Goal: Task Accomplishment & Management: Manage account settings

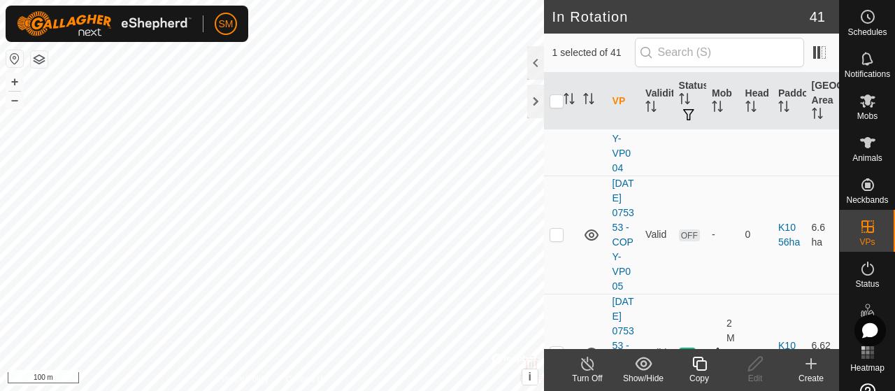
scroll to position [792, 0]
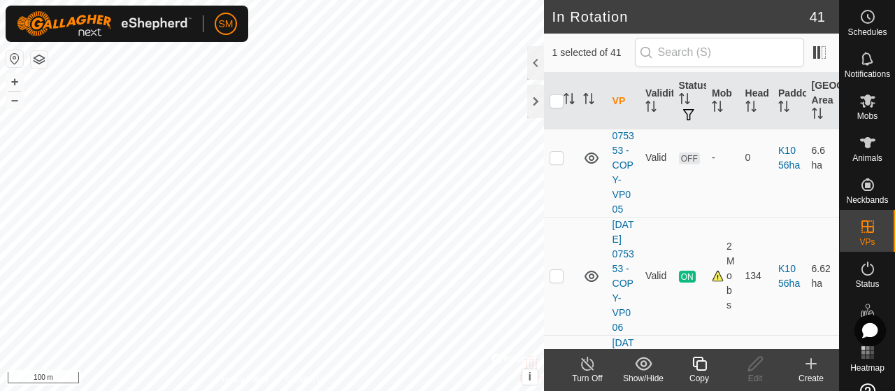
checkbox input "true"
checkbox input "false"
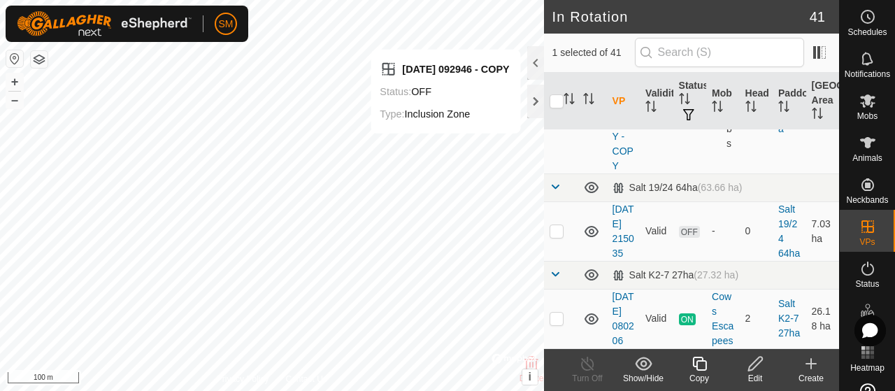
click at [657, 173] on td "Valid" at bounding box center [656, 114] width 33 height 118
click at [537, 58] on div at bounding box center [535, 63] width 17 height 34
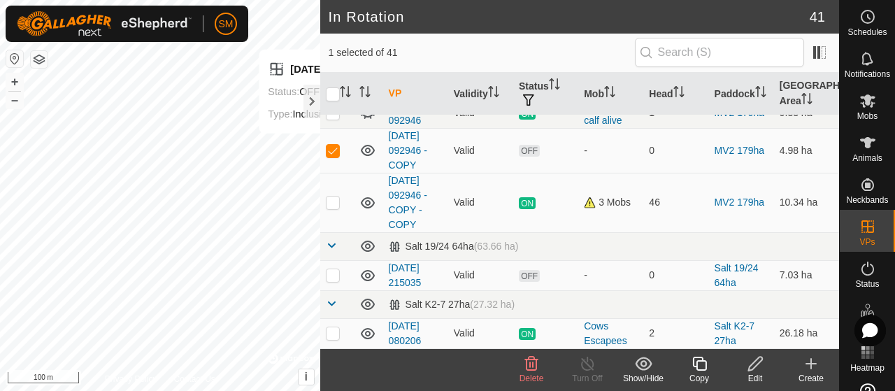
scroll to position [1586, 0]
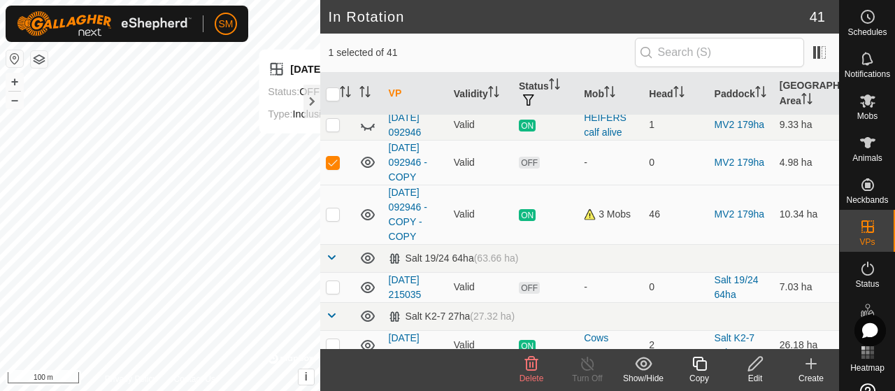
click at [544, 373] on div "Delete" at bounding box center [531, 378] width 56 height 13
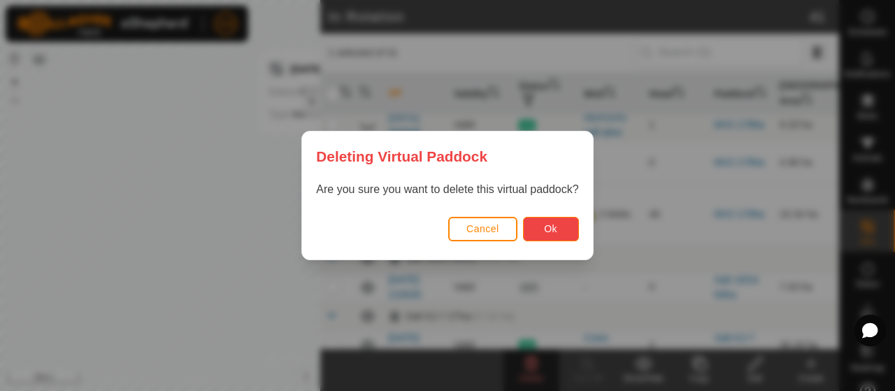
click at [552, 219] on button "Ok" at bounding box center [551, 229] width 56 height 24
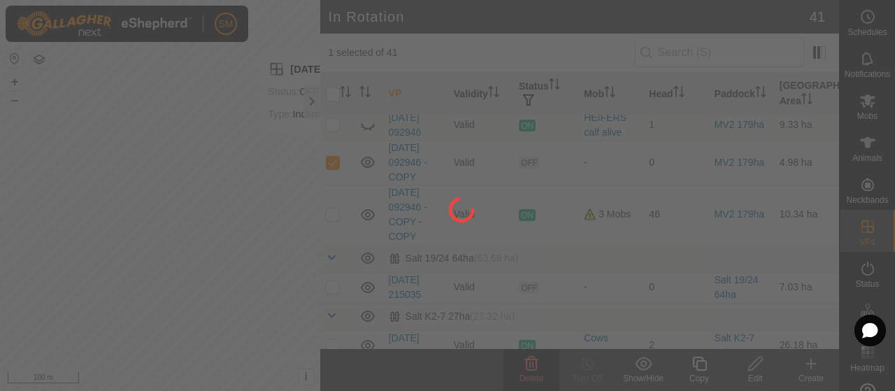
checkbox input "false"
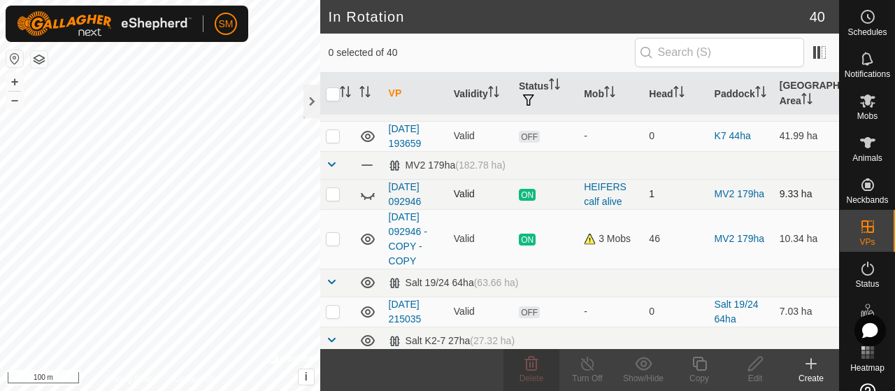
scroll to position [1517, 0]
click at [590, 179] on div "HEIFERS calf alive" at bounding box center [611, 193] width 54 height 29
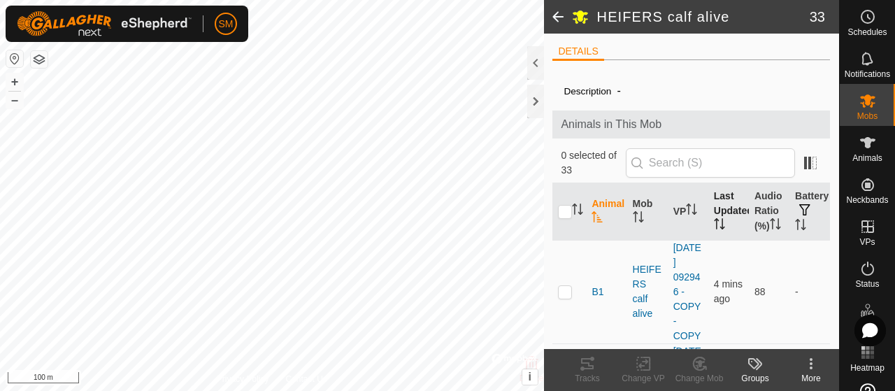
click at [735, 215] on th "Last Updated" at bounding box center [728, 211] width 41 height 57
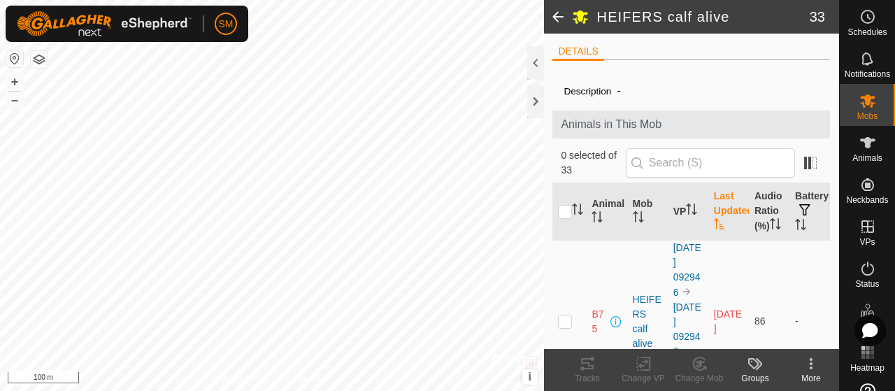
click at [557, 16] on span at bounding box center [558, 17] width 28 height 34
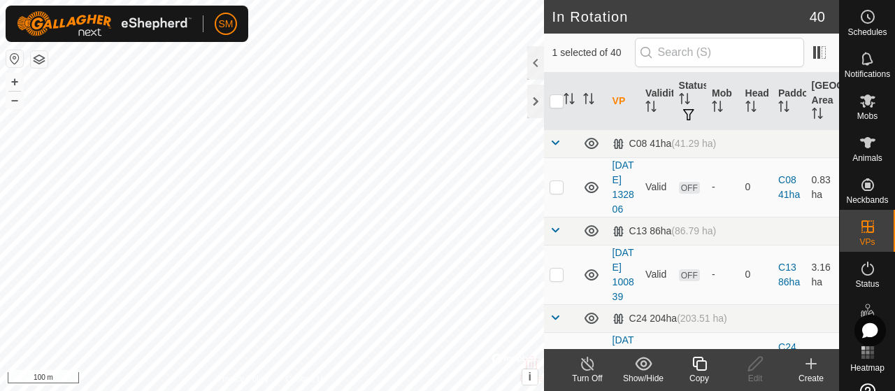
checkbox input "false"
checkbox input "true"
click at [703, 374] on div "Copy" at bounding box center [699, 378] width 56 height 13
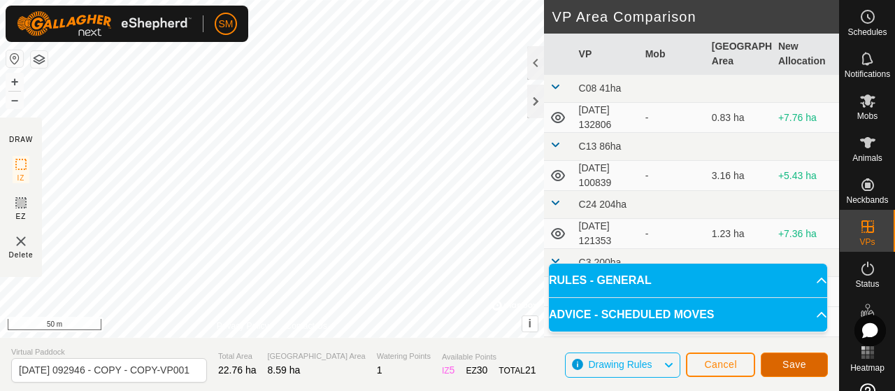
click at [776, 364] on button "Save" at bounding box center [794, 364] width 67 height 24
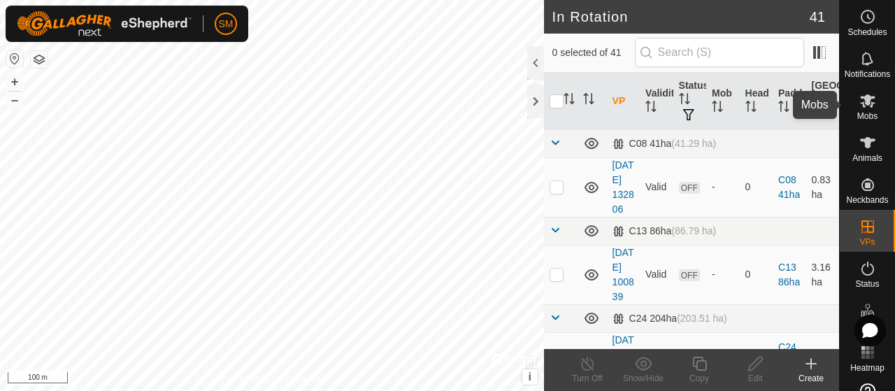
click at [864, 113] on span "Mobs" at bounding box center [867, 116] width 20 height 8
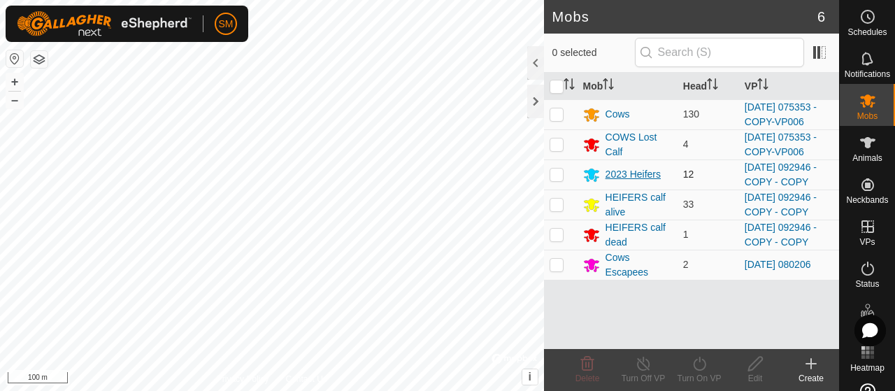
scroll to position [1, 0]
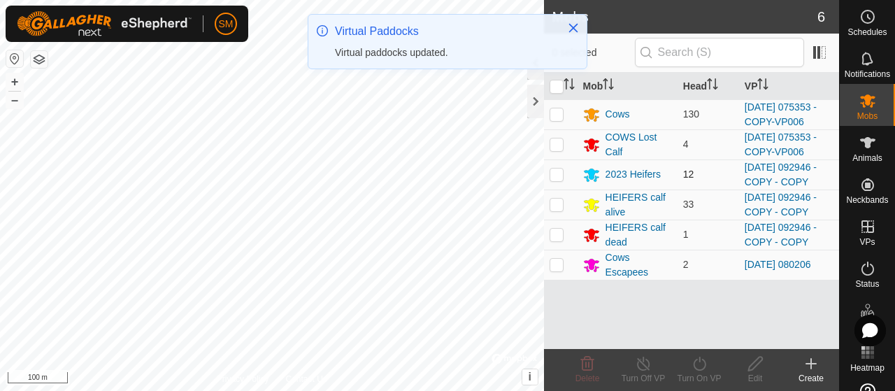
click at [559, 180] on p-checkbox at bounding box center [557, 174] width 14 height 11
checkbox input "true"
click at [562, 210] on p-checkbox at bounding box center [557, 204] width 14 height 11
checkbox input "true"
click at [563, 240] on p-tablecheckbox at bounding box center [557, 234] width 14 height 11
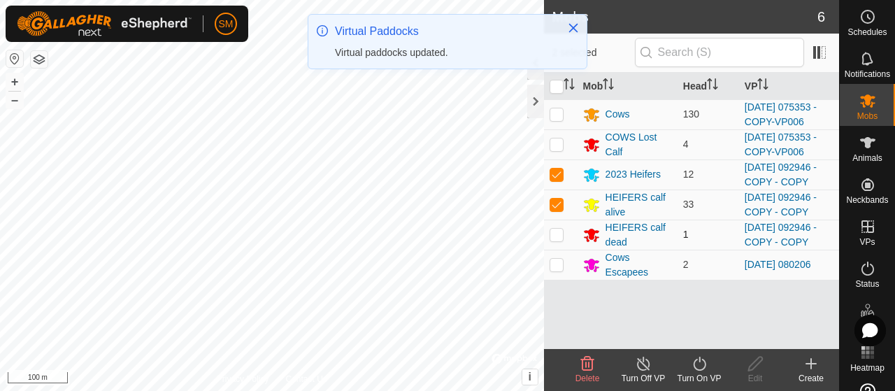
checkbox input "true"
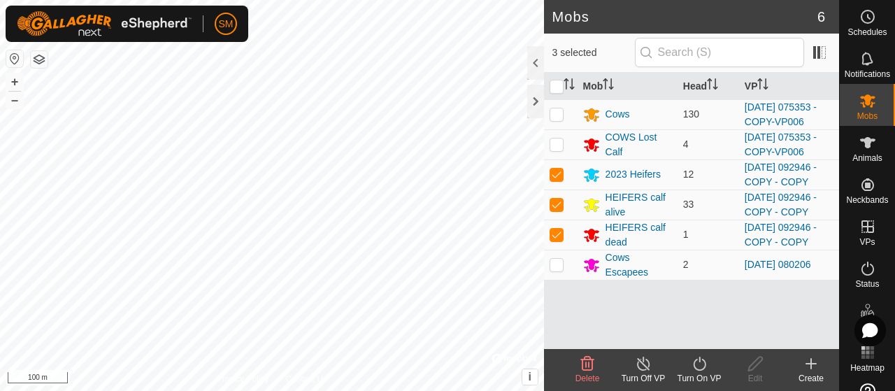
click at [713, 377] on div "Turn On VP" at bounding box center [699, 378] width 56 height 13
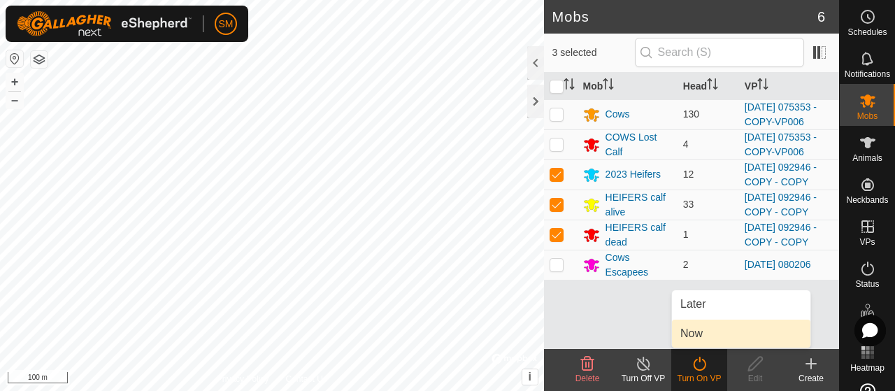
click at [715, 335] on link "Now" at bounding box center [741, 334] width 138 height 28
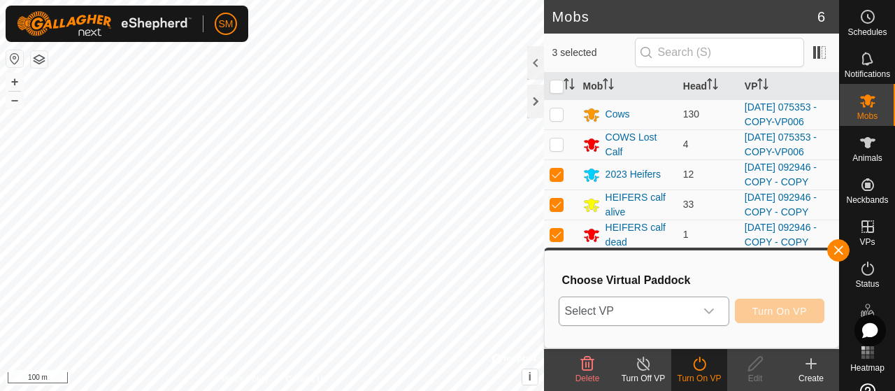
click at [715, 317] on div "dropdown trigger" at bounding box center [709, 311] width 28 height 28
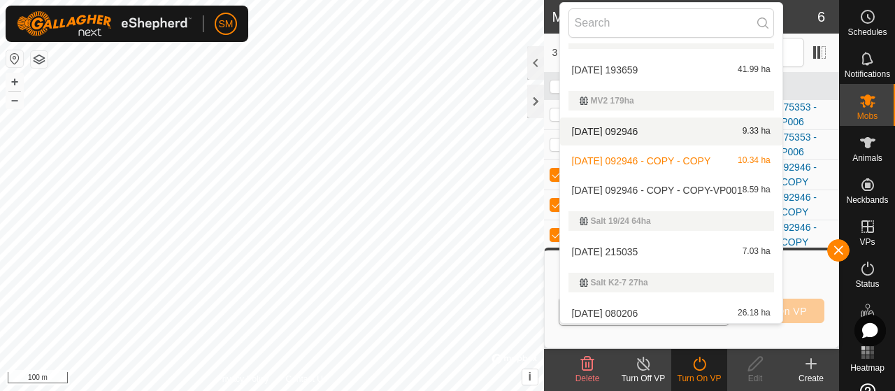
scroll to position [1341, 0]
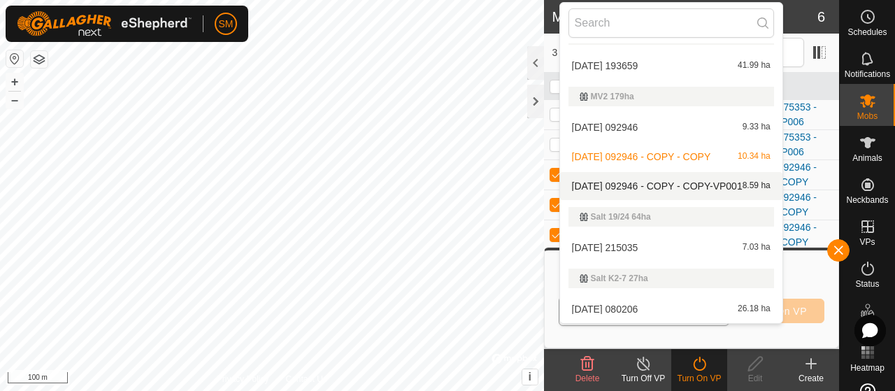
click at [685, 187] on li "[DATE] 092946 - COPY - COPY-VP001 8.59 ha" at bounding box center [671, 186] width 222 height 28
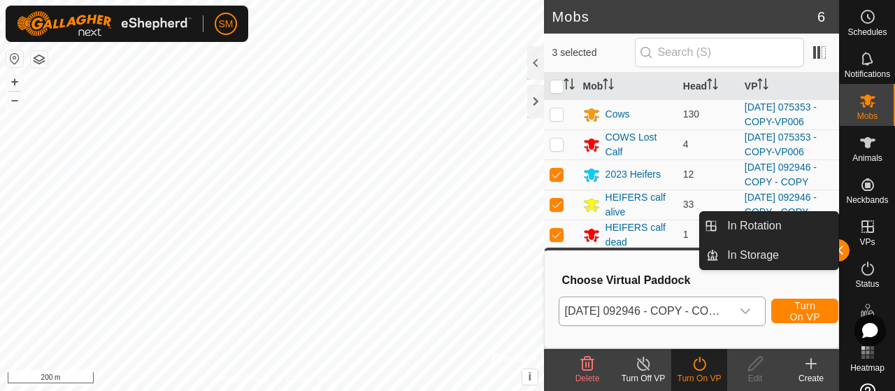
click at [866, 227] on icon at bounding box center [868, 226] width 13 height 13
click at [814, 224] on link "In Rotation" at bounding box center [779, 226] width 120 height 28
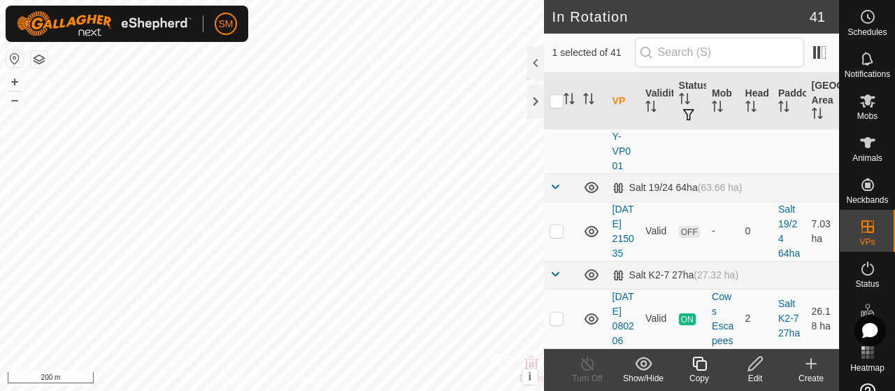
scroll to position [4196, 0]
click at [559, 105] on p-checkbox at bounding box center [557, 99] width 14 height 11
click at [566, 173] on td at bounding box center [561, 100] width 34 height 148
checkbox input "true"
click at [745, 364] on edit-svg-icon at bounding box center [755, 363] width 56 height 17
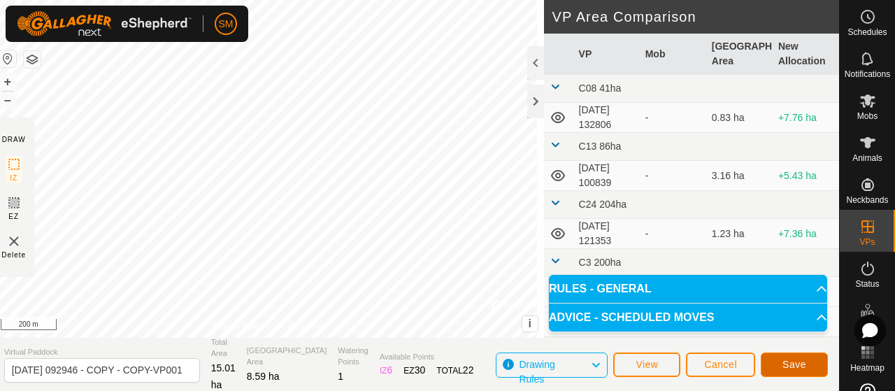
click at [784, 361] on span "Save" at bounding box center [795, 364] width 24 height 11
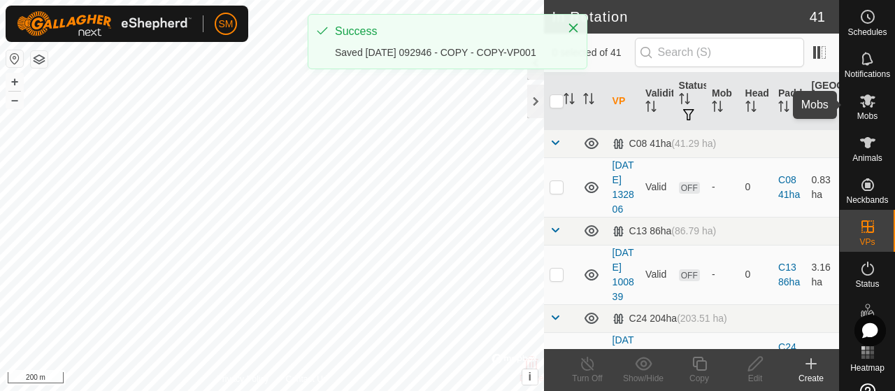
click at [859, 112] on span "Mobs" at bounding box center [867, 116] width 20 height 8
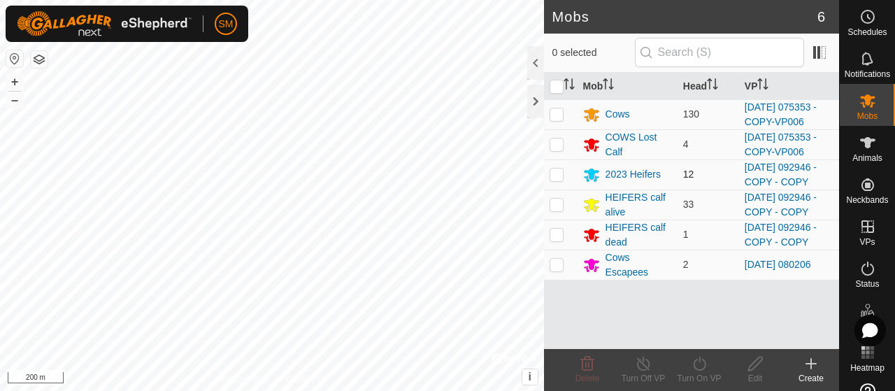
click at [558, 180] on p-checkbox at bounding box center [557, 174] width 14 height 11
checkbox input "true"
click at [560, 210] on p-checkbox at bounding box center [557, 204] width 14 height 11
checkbox input "true"
click at [561, 240] on p-checkbox at bounding box center [557, 234] width 14 height 11
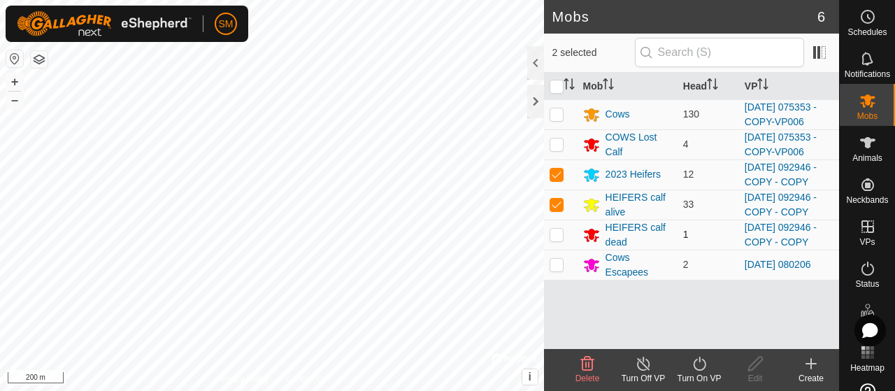
checkbox input "true"
click at [709, 366] on turn-on-svg-icon at bounding box center [699, 363] width 56 height 17
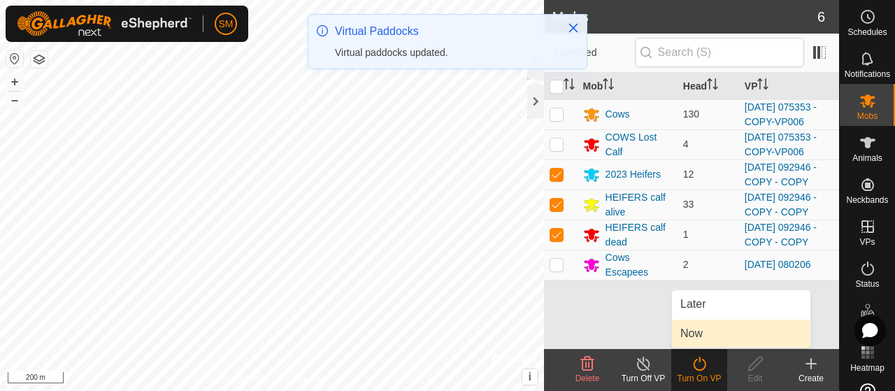
click at [712, 341] on link "Now" at bounding box center [741, 334] width 138 height 28
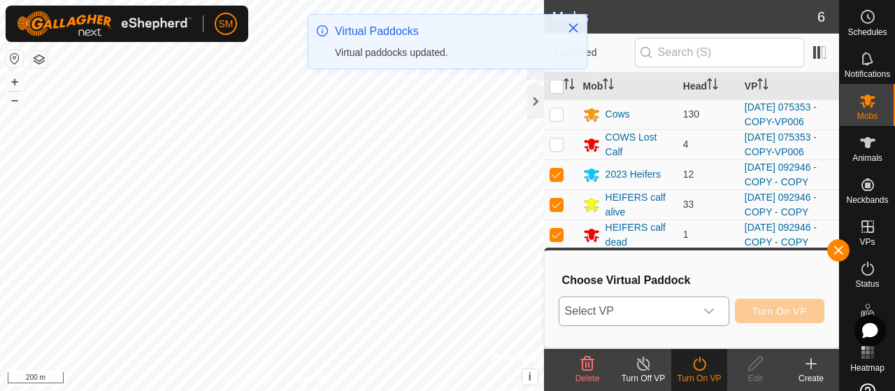
click at [673, 309] on span "Select VP" at bounding box center [627, 311] width 136 height 28
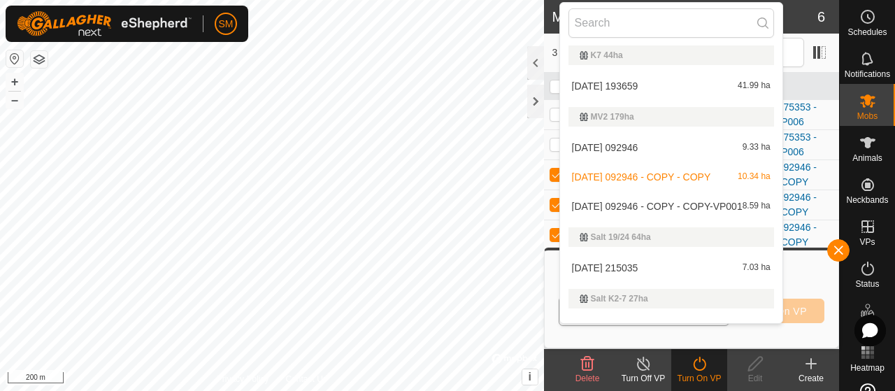
scroll to position [1341, 0]
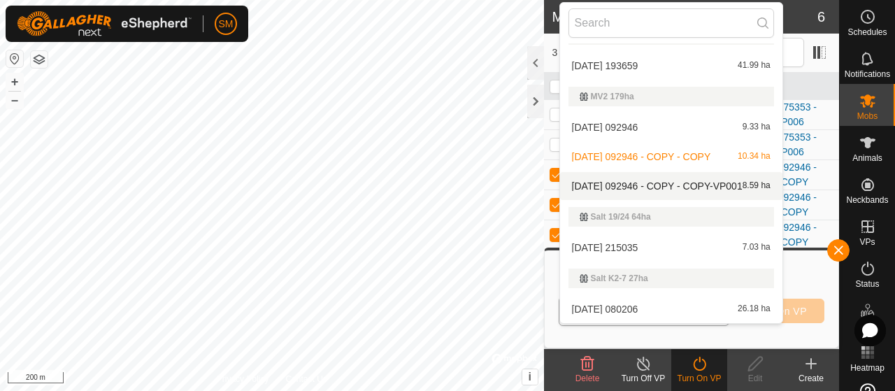
click at [719, 187] on span "[DATE] 092946 - COPY - COPY-VP001" at bounding box center [657, 186] width 171 height 10
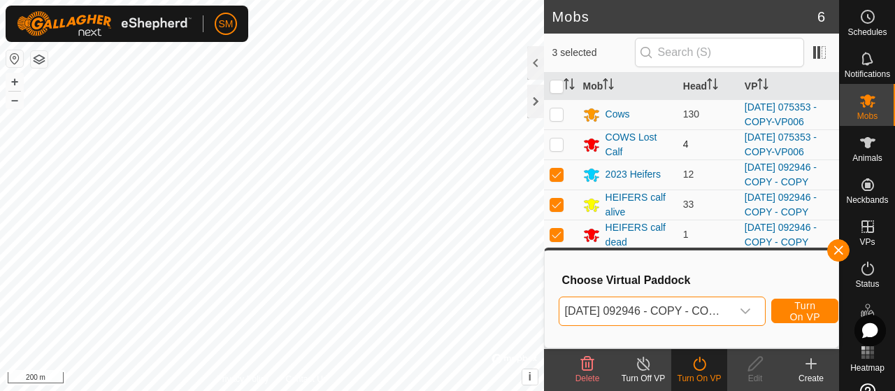
scroll to position [1, 0]
click at [834, 246] on span "button" at bounding box center [838, 250] width 11 height 11
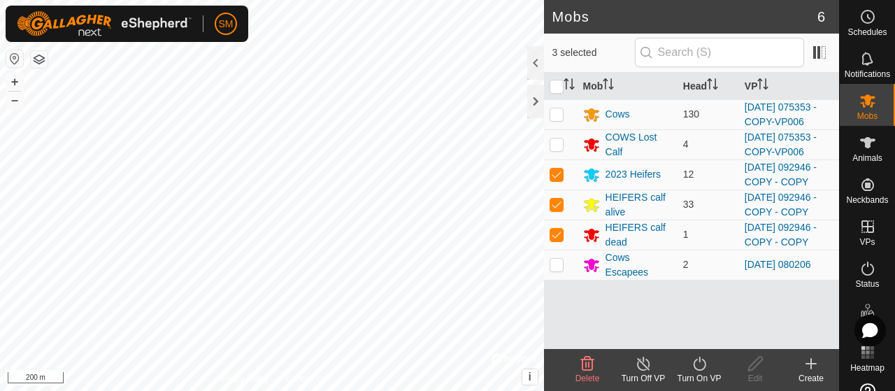
click at [703, 367] on icon at bounding box center [699, 363] width 17 height 17
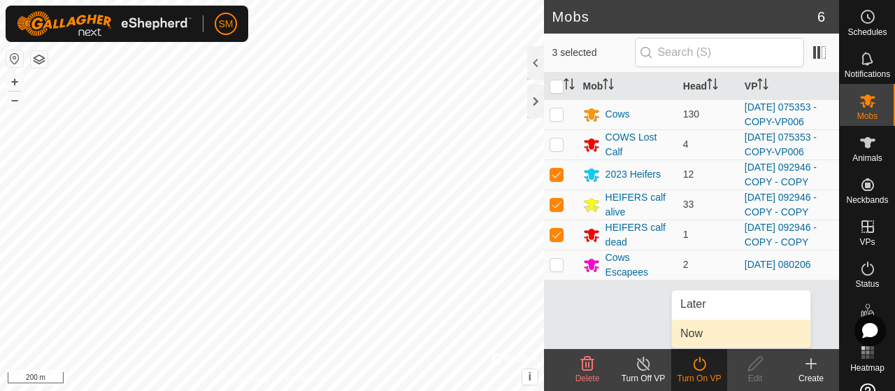
click at [706, 333] on link "Now" at bounding box center [741, 334] width 138 height 28
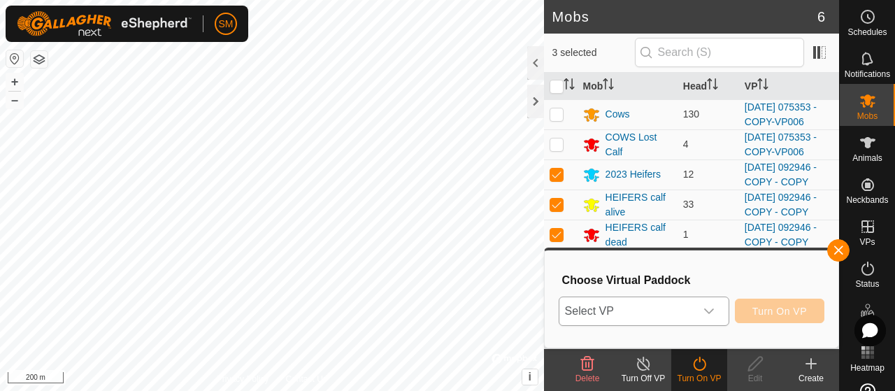
click at [678, 322] on span "Select VP" at bounding box center [627, 311] width 136 height 28
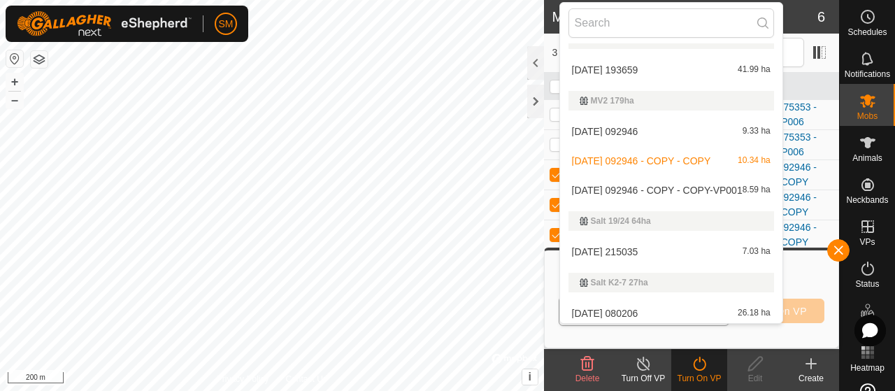
scroll to position [1341, 0]
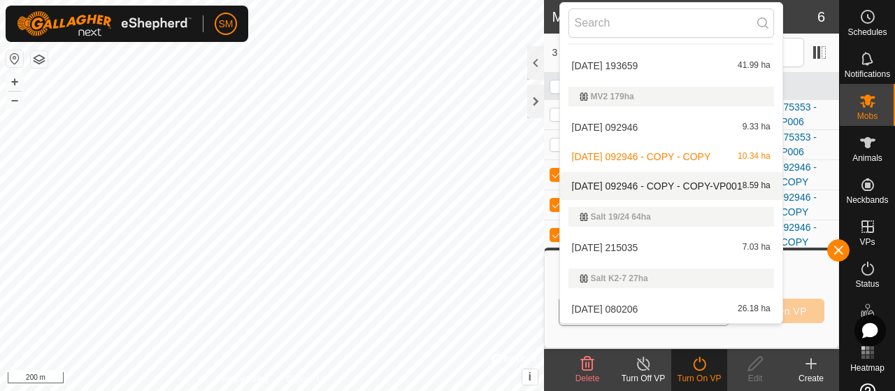
click at [713, 188] on span "[DATE] 092946 - COPY - COPY-VP001" at bounding box center [657, 186] width 171 height 10
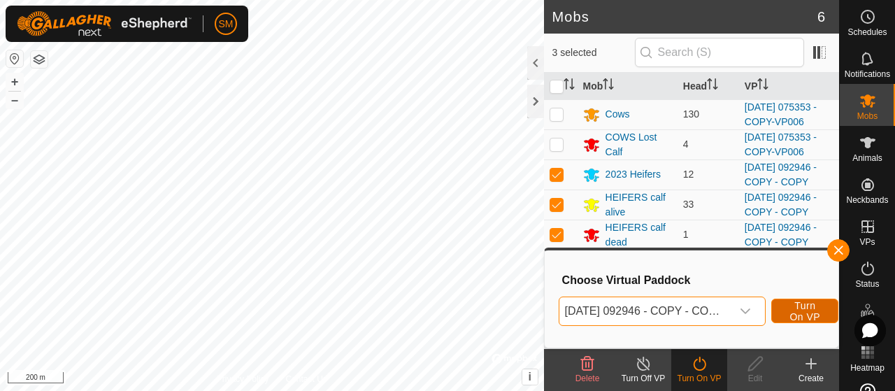
click at [798, 309] on span "Turn On VP" at bounding box center [805, 311] width 32 height 22
